Goal: Find specific page/section: Find specific page/section

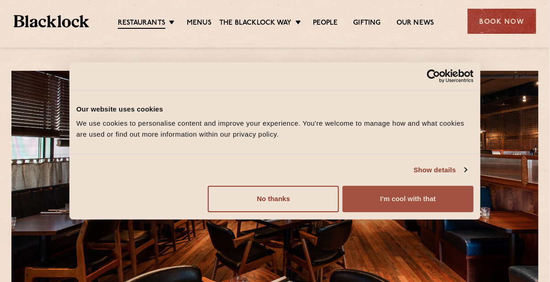
click at [456, 202] on button "I'm cool with that" at bounding box center [408, 199] width 131 height 27
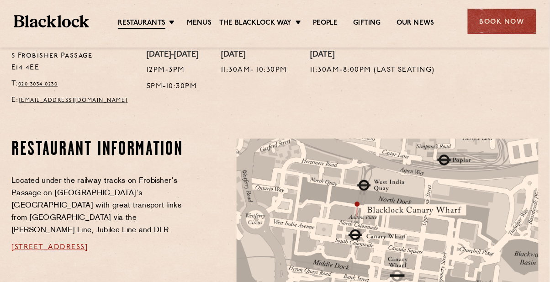
scroll to position [411, 0]
click at [205, 23] on link "Menus" at bounding box center [199, 23] width 25 height 9
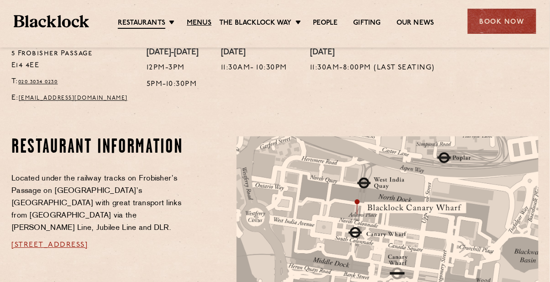
scroll to position [441, 0]
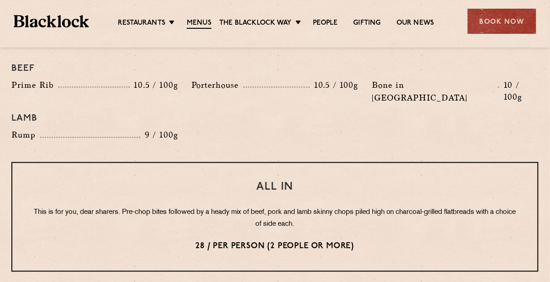
scroll to position [1041, 0]
